Goal: Information Seeking & Learning: Check status

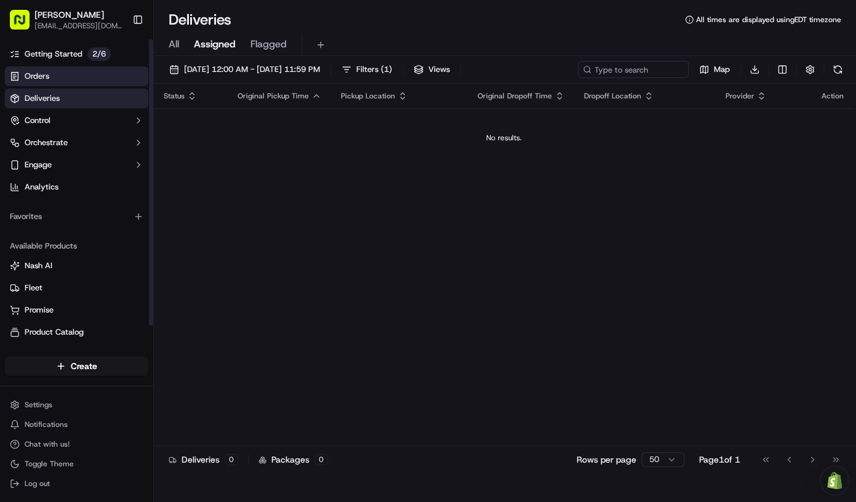
click at [79, 81] on link "Orders" at bounding box center [76, 76] width 143 height 20
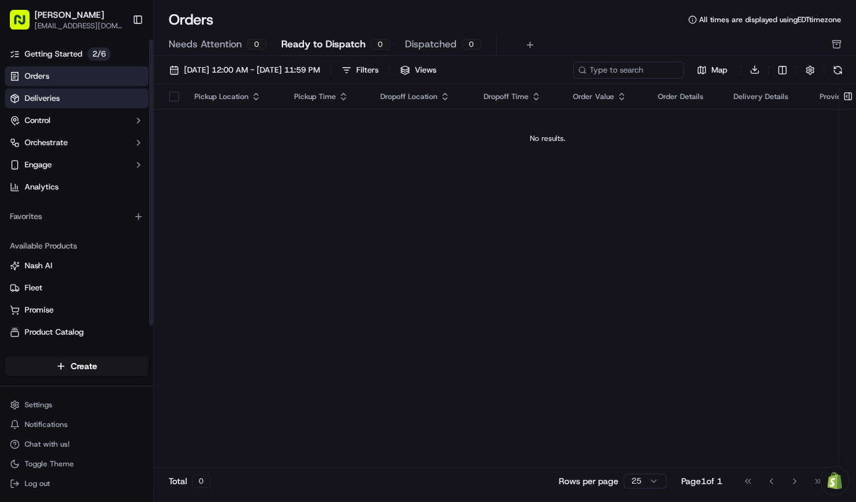
click at [74, 101] on link "Deliveries" at bounding box center [76, 99] width 143 height 20
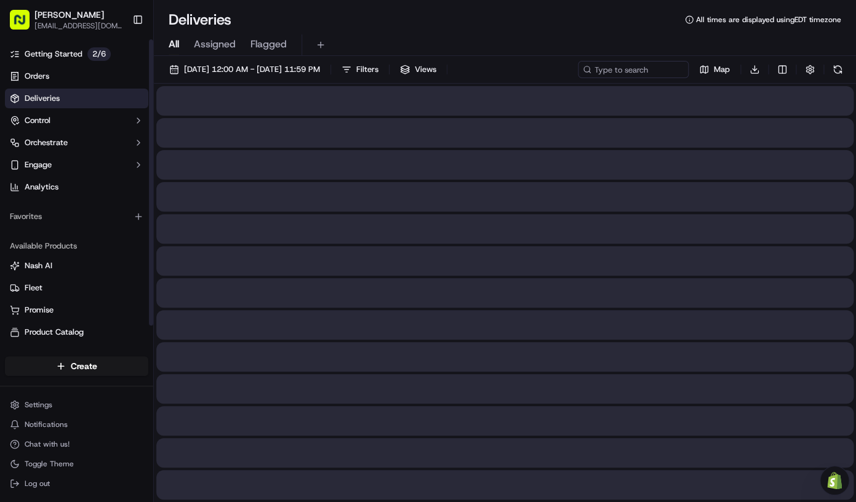
click at [179, 44] on span "All" at bounding box center [174, 44] width 10 height 15
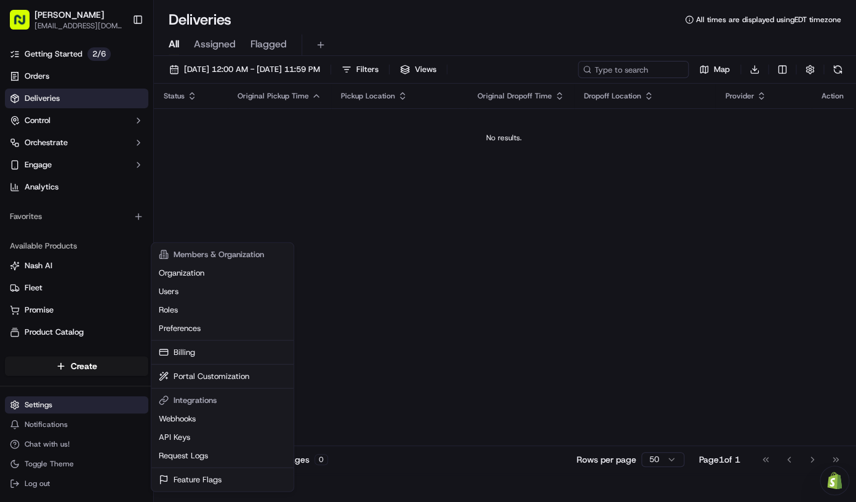
click at [49, 404] on html "[PERSON_NAME] [EMAIL_ADDRESS][DOMAIN_NAME] Toggle Sidebar Getting Started 2 / 6…" at bounding box center [428, 251] width 856 height 502
